Goal: Task Accomplishment & Management: Manage account settings

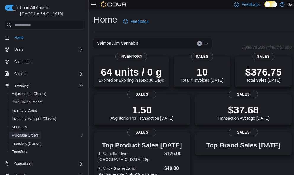
click at [21, 133] on span "Purchase Orders" at bounding box center [25, 135] width 27 height 5
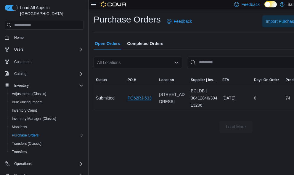
click at [142, 97] on link "PO62RJ-633" at bounding box center [140, 97] width 24 height 7
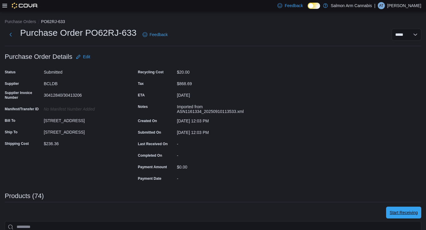
click at [294, 175] on span "Start Receiving" at bounding box center [404, 213] width 28 height 6
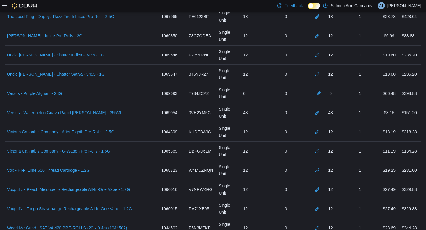
scroll to position [1475, 0]
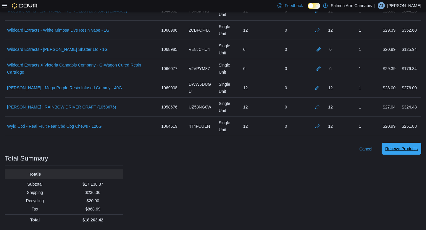
click at [294, 151] on span "Receive Products" at bounding box center [402, 149] width 33 height 6
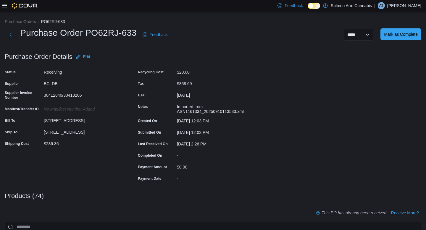
click at [294, 32] on span "Mark as Complete" at bounding box center [401, 34] width 34 height 12
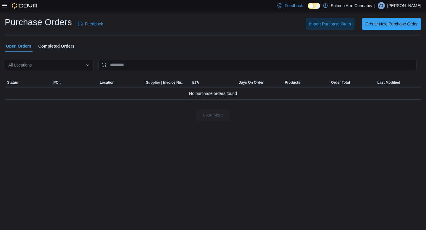
click at [3, 8] on div at bounding box center [20, 6] width 36 height 6
click at [5, 7] on icon at bounding box center [4, 5] width 5 height 5
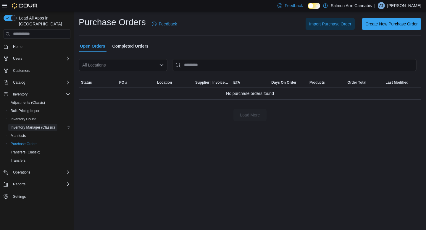
click at [49, 125] on span "Inventory Manager (Classic)" at bounding box center [33, 127] width 44 height 7
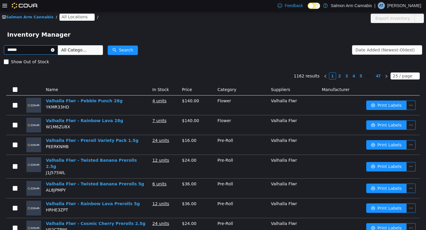
type input "******"
